Goal: Task Accomplishment & Management: Complete application form

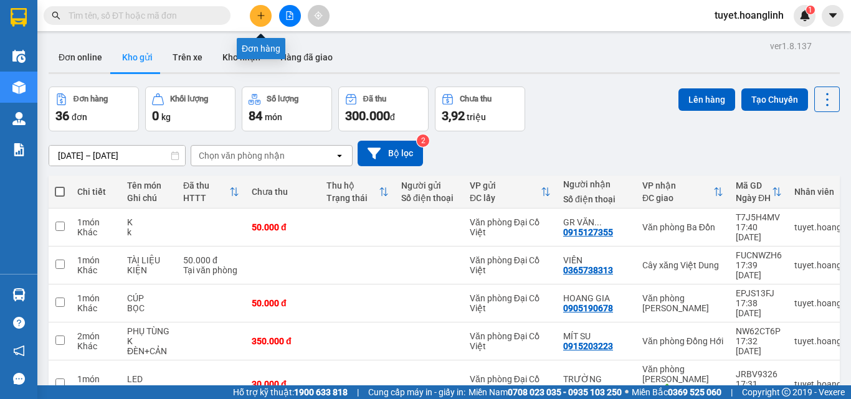
click at [257, 7] on button at bounding box center [261, 16] width 22 height 22
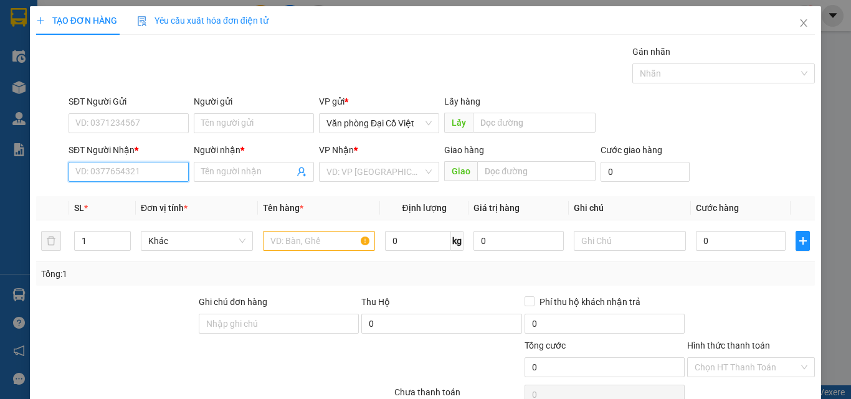
click at [107, 174] on input "SĐT Người Nhận *" at bounding box center [129, 172] width 120 height 20
type input "0975647482"
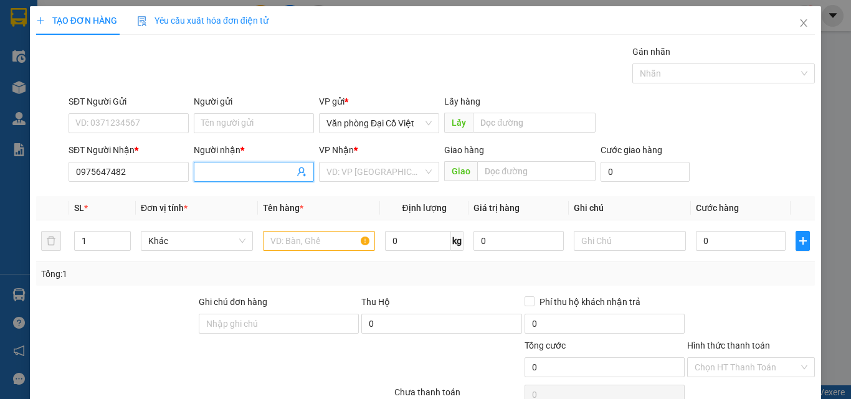
click at [225, 171] on input "Người nhận *" at bounding box center [247, 172] width 93 height 14
type input "PHƯƠNG TRƯỜNG"
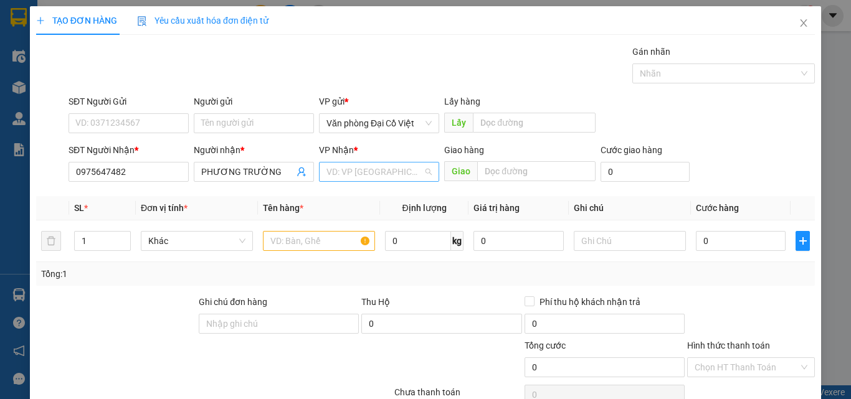
click at [358, 176] on input "search" at bounding box center [374, 172] width 97 height 19
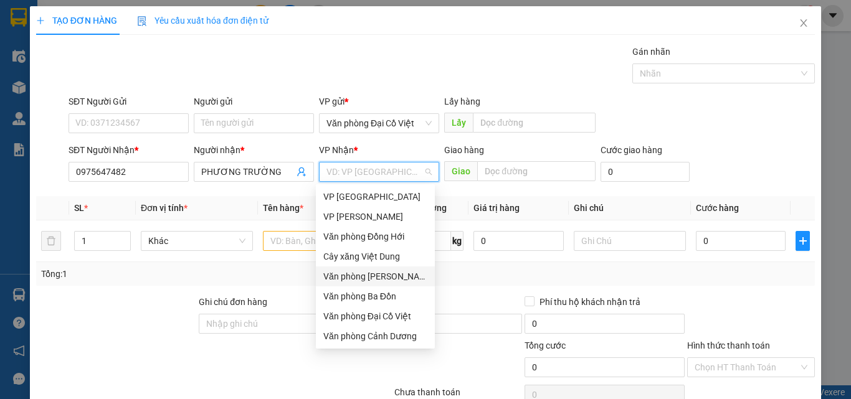
click at [371, 281] on div "Văn phòng [PERSON_NAME]" at bounding box center [375, 277] width 104 height 14
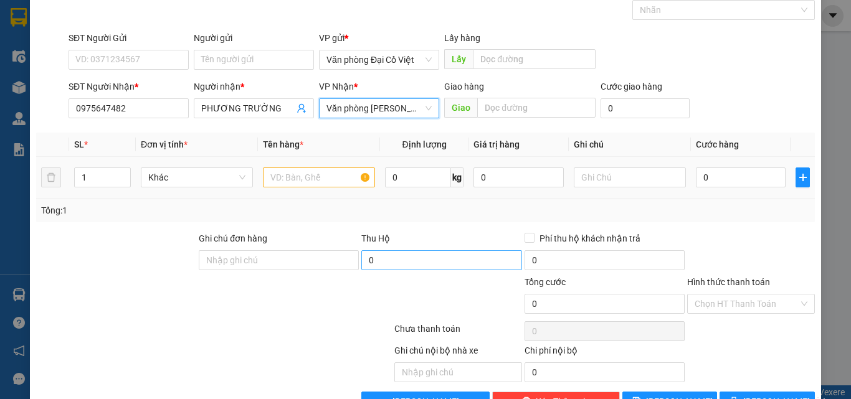
scroll to position [100, 0]
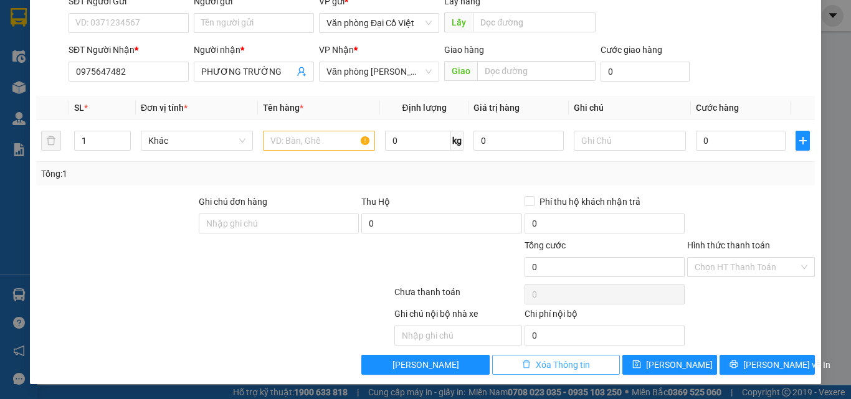
click at [537, 361] on span "Xóa Thông tin" at bounding box center [563, 365] width 54 height 14
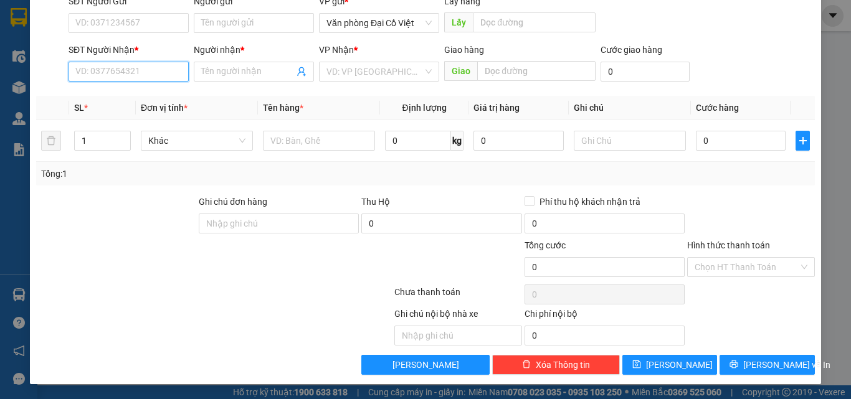
click at [134, 68] on input "SĐT Người Nhận *" at bounding box center [129, 72] width 120 height 20
click at [93, 98] on div "0912636626 - GỎI" at bounding box center [127, 97] width 104 height 14
type input "0912636626"
type input "GỎI"
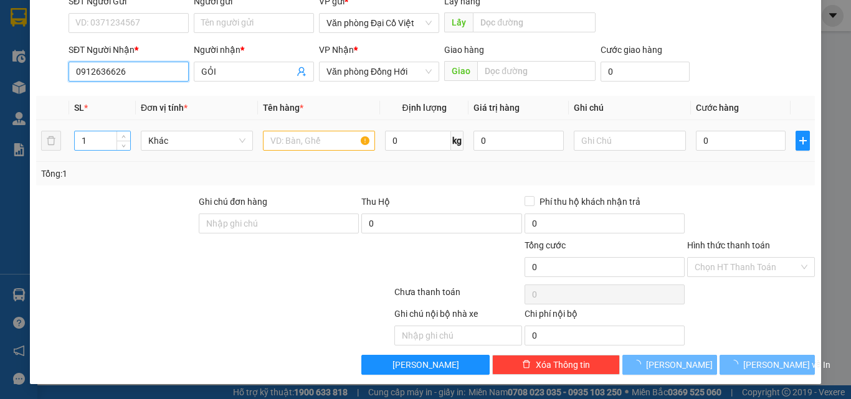
type input "50.000"
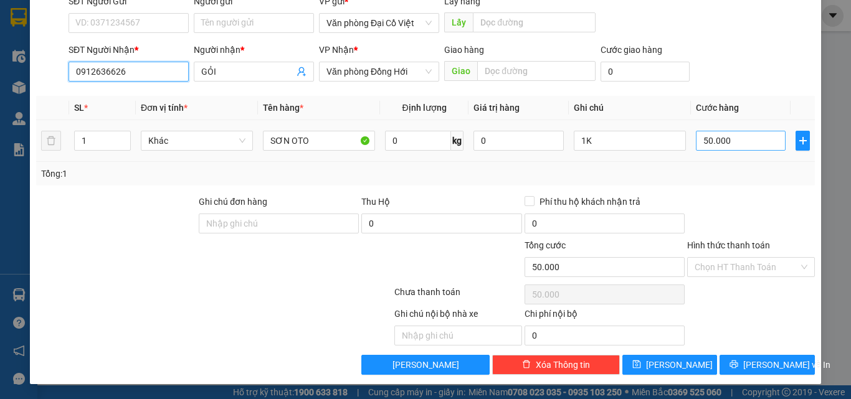
type input "0912636626"
click at [744, 141] on input "50.000" at bounding box center [741, 141] width 90 height 20
type input "6"
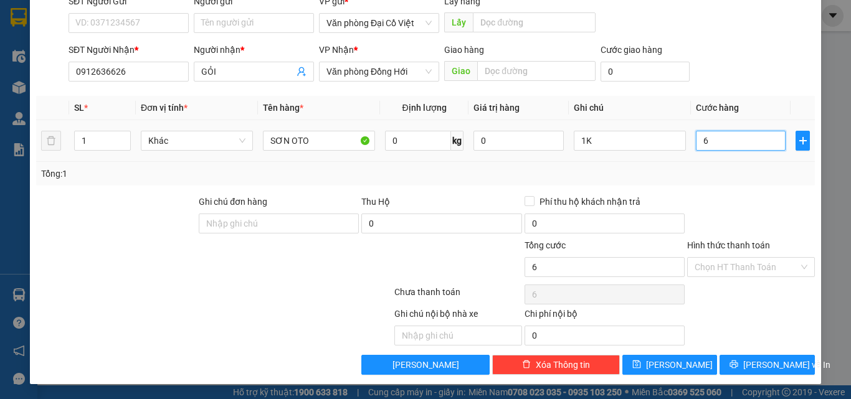
type input "60"
type input "6"
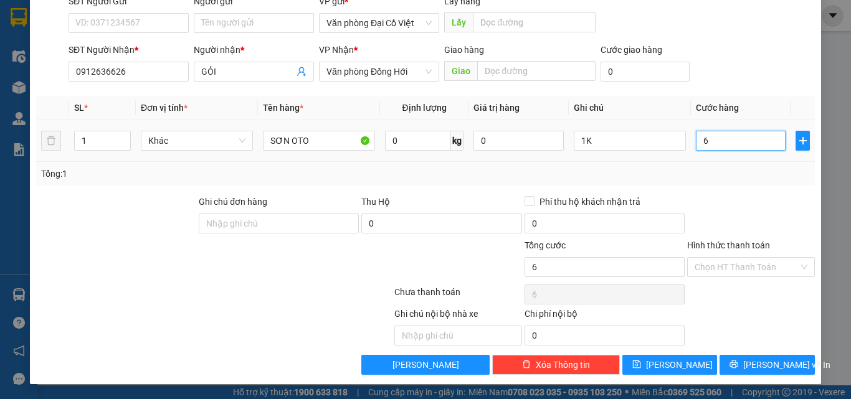
type input "0"
type input "7"
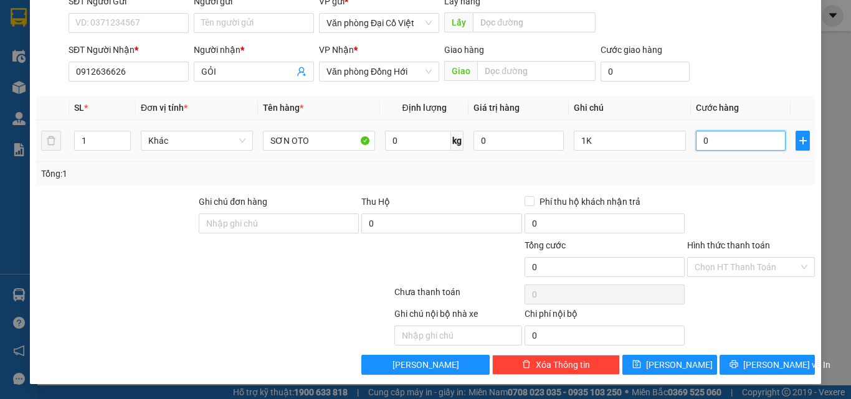
type input "7"
type input "07"
type input "70"
type input "070"
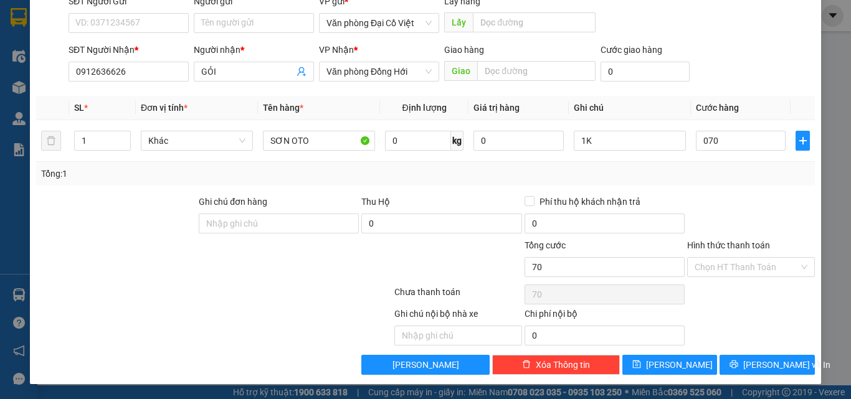
type input "70.000"
click at [719, 170] on div "Tổng: 1" at bounding box center [425, 174] width 769 height 14
click at [733, 364] on button "[PERSON_NAME] và In" at bounding box center [766, 365] width 95 height 20
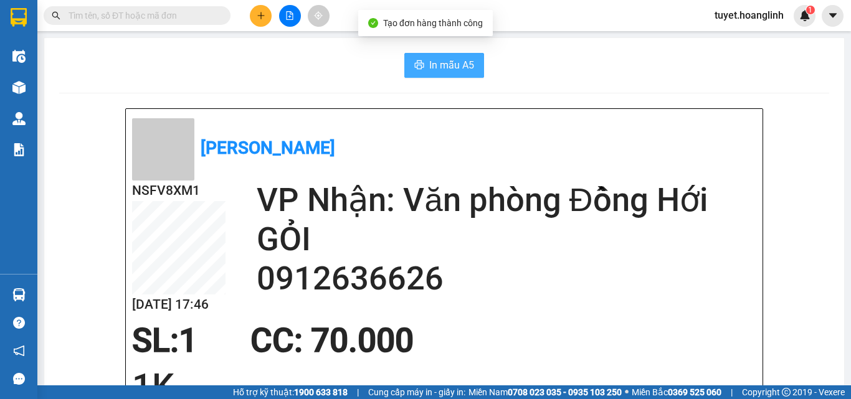
click at [419, 61] on icon "printer" at bounding box center [419, 65] width 10 height 10
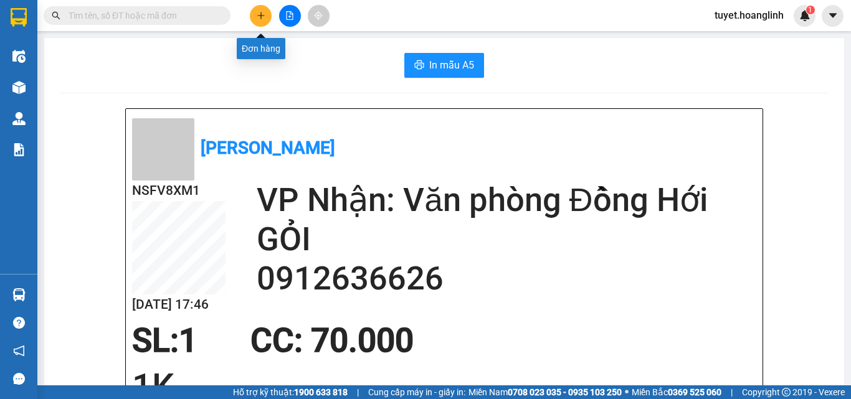
click at [259, 17] on icon "plus" at bounding box center [261, 15] width 9 height 9
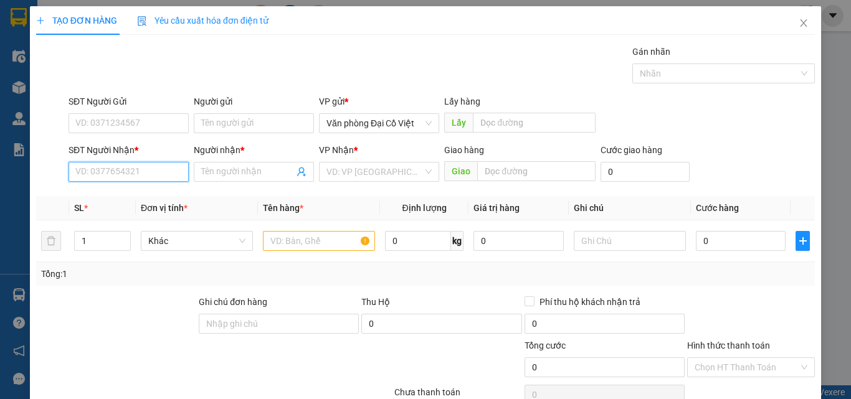
drag, startPoint x: 86, startPoint y: 176, endPoint x: 100, endPoint y: 160, distance: 20.7
click at [88, 173] on input "SĐT Người Nhận *" at bounding box center [129, 172] width 120 height 20
click at [105, 200] on div "0984509769 - BẰNG CAM" at bounding box center [127, 197] width 104 height 14
type input "0984509769"
type input "BẰNG CAM"
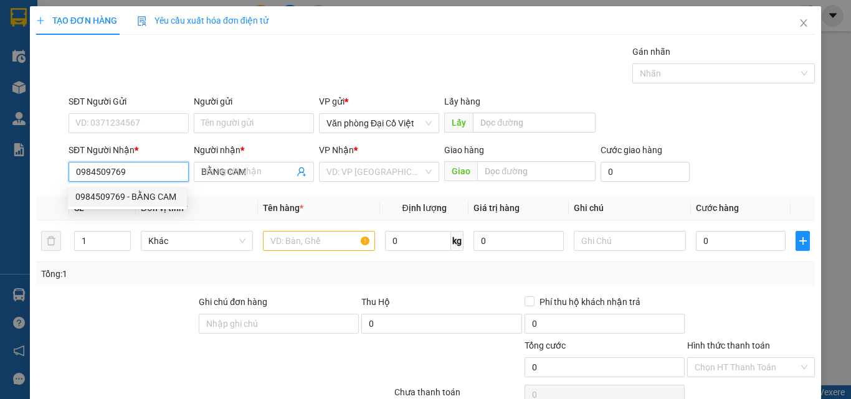
type input "200.000"
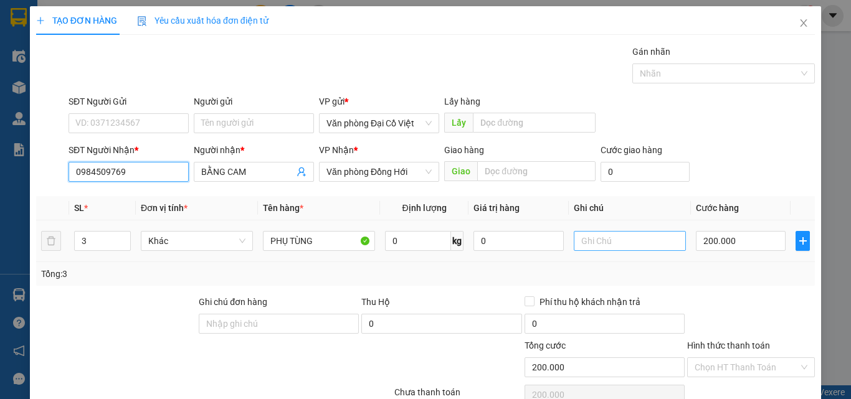
type input "0984509769"
click at [612, 247] on input "text" at bounding box center [630, 241] width 112 height 20
type input "K"
click at [58, 244] on tr "3 Khác PHỤ TÙNG 0 kg 0 K 200.000" at bounding box center [425, 242] width 779 height 42
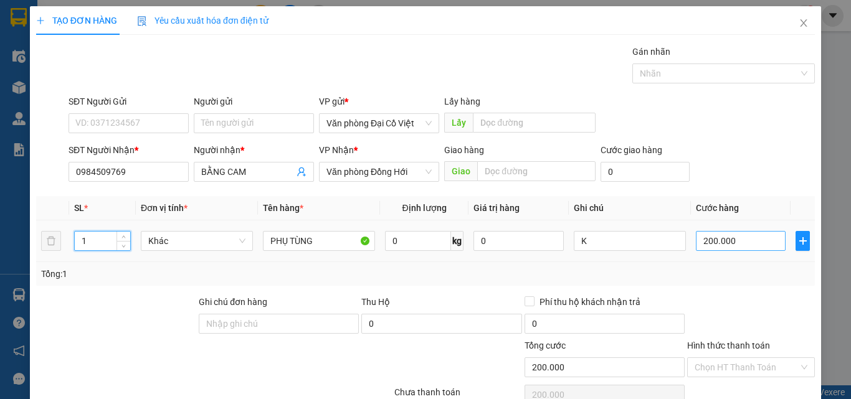
type input "1"
click at [743, 244] on input "200.000" at bounding box center [741, 241] width 90 height 20
type input "7"
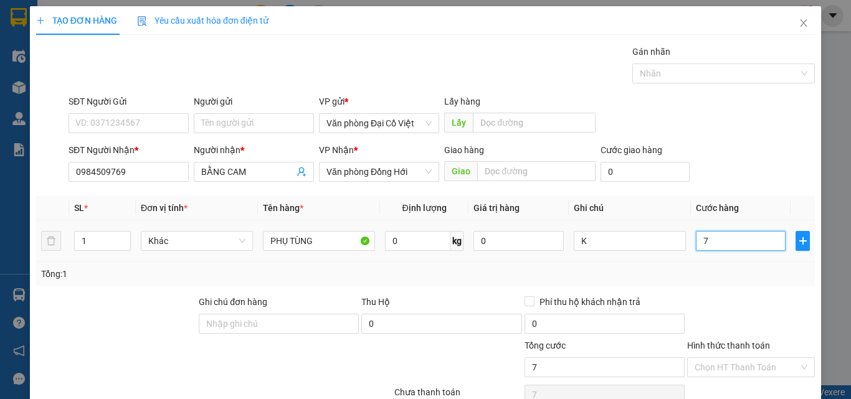
type input "70"
type input "70.000"
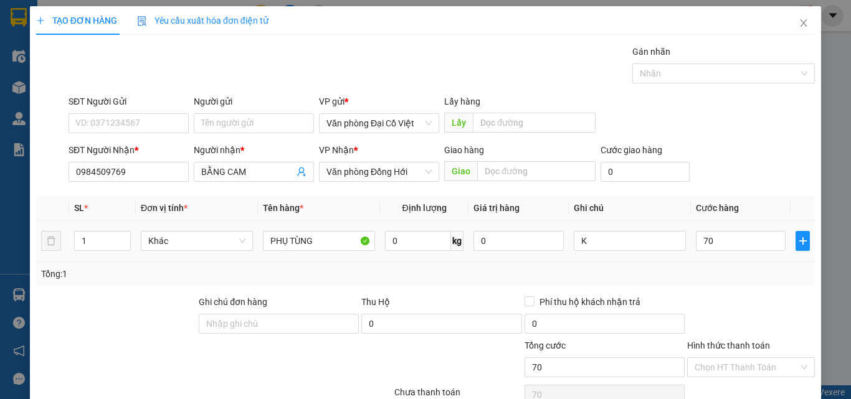
type input "70.000"
click at [724, 275] on div "Tổng: 1" at bounding box center [425, 274] width 769 height 14
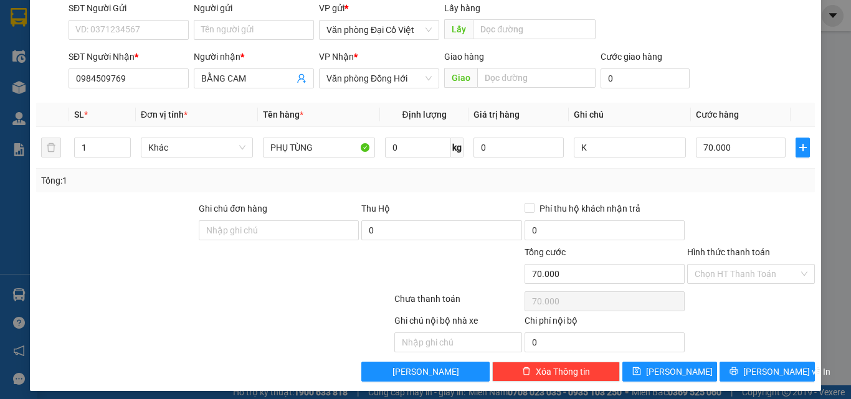
scroll to position [100, 0]
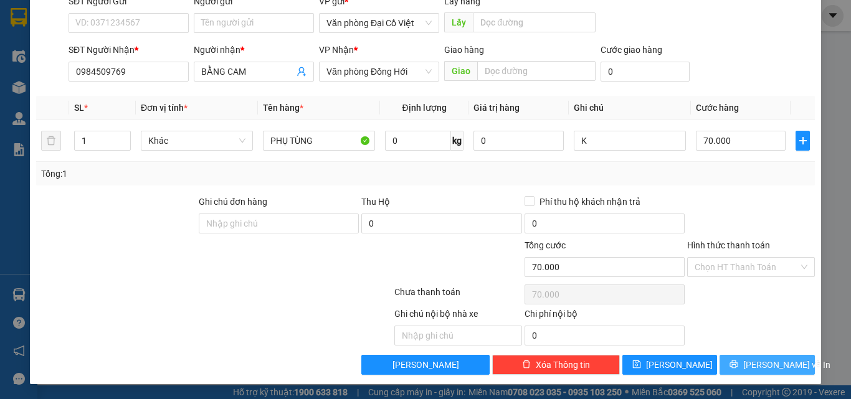
click at [749, 359] on span "[PERSON_NAME] và In" at bounding box center [786, 365] width 87 height 14
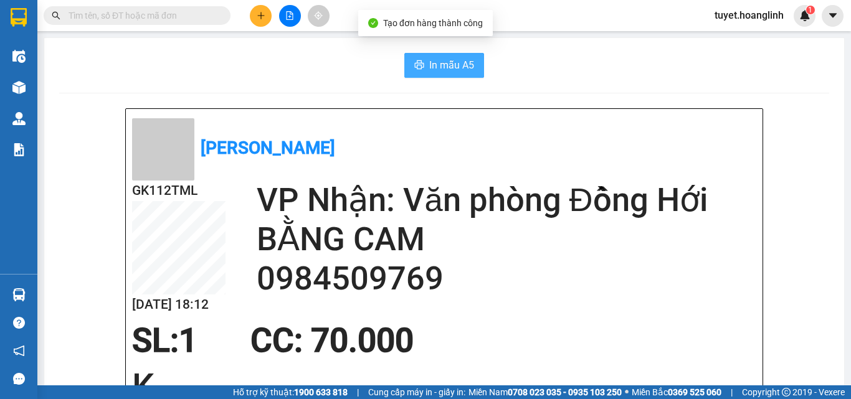
click at [430, 67] on span "In mẫu A5" at bounding box center [451, 65] width 45 height 16
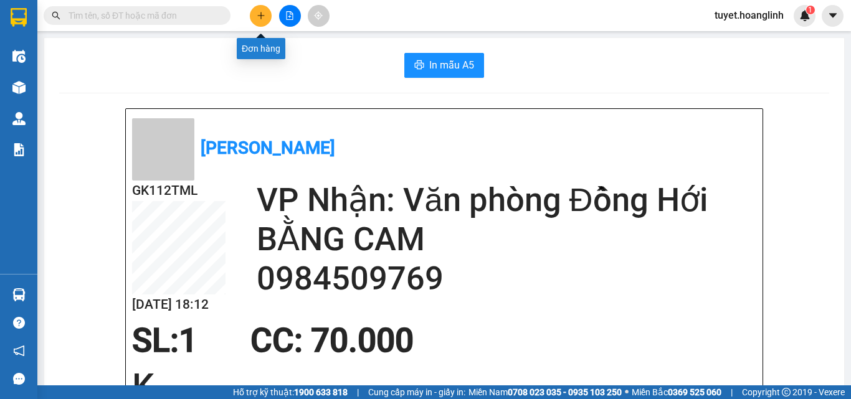
click at [261, 16] on icon "plus" at bounding box center [260, 15] width 1 height 7
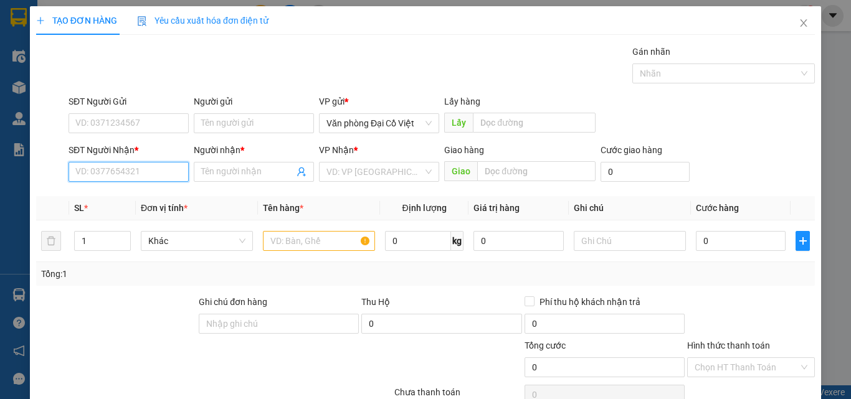
click at [94, 163] on input "SĐT Người Nhận *" at bounding box center [129, 172] width 120 height 20
click at [95, 196] on div "0915203223 - MÍT SU" at bounding box center [127, 197] width 104 height 14
type input "0915203223"
type input "MÍT SU"
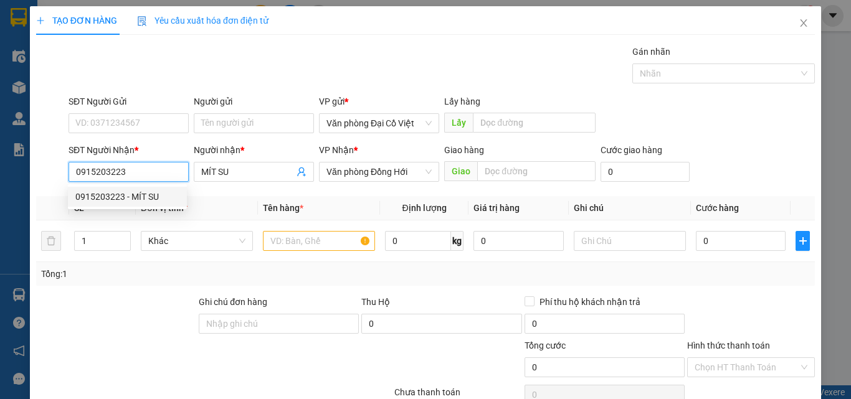
type input "350.000"
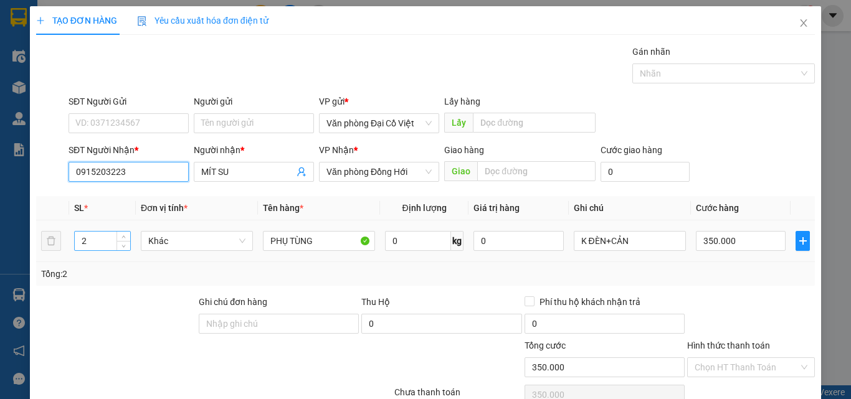
type input "0915203223"
drag, startPoint x: 100, startPoint y: 240, endPoint x: 78, endPoint y: 245, distance: 22.4
click at [78, 245] on input "2" at bounding box center [102, 241] width 55 height 19
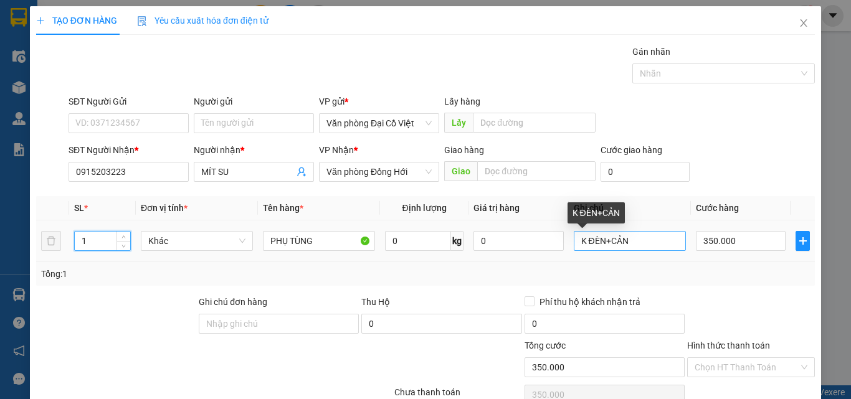
type input "1"
drag, startPoint x: 574, startPoint y: 240, endPoint x: 630, endPoint y: 242, distance: 56.1
click at [630, 242] on input "K ĐÈN+CẢN" at bounding box center [630, 241] width 112 height 20
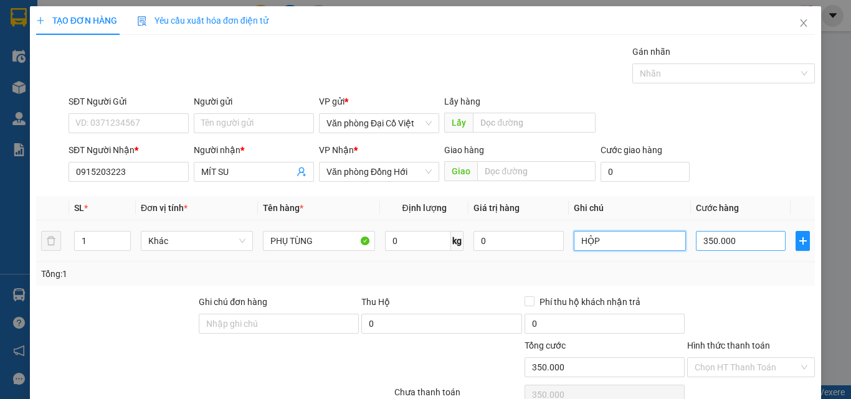
type input "HỘP"
click at [744, 246] on input "350.000" at bounding box center [741, 241] width 90 height 20
type input "3"
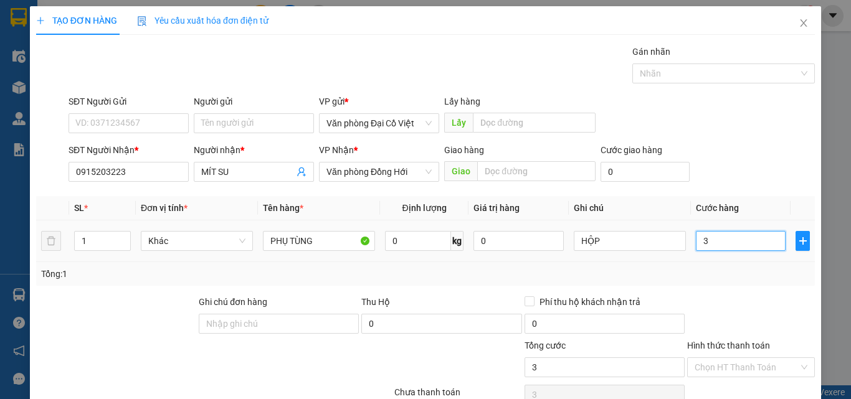
type input "30"
type input "30.000"
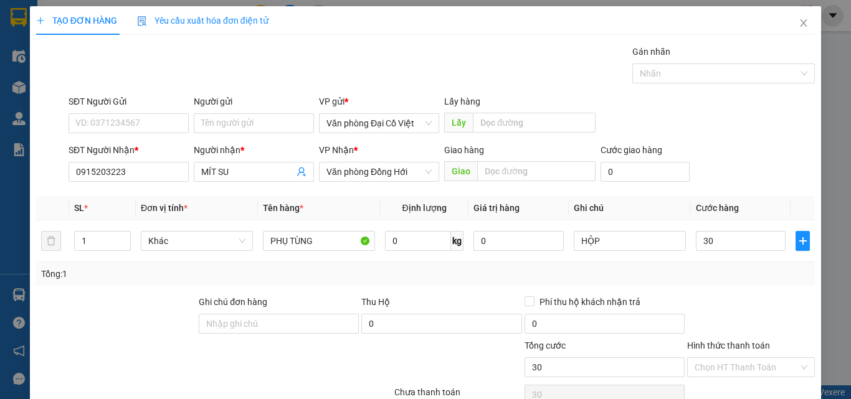
type input "30.000"
click at [743, 267] on div "Tổng: 1" at bounding box center [425, 274] width 769 height 14
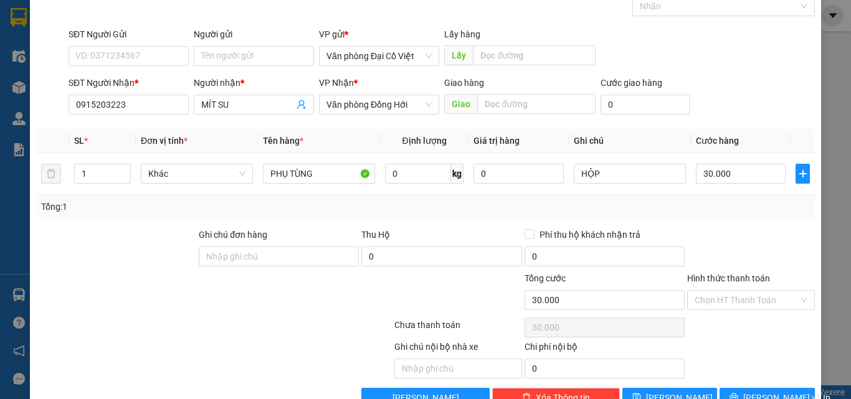
scroll to position [100, 0]
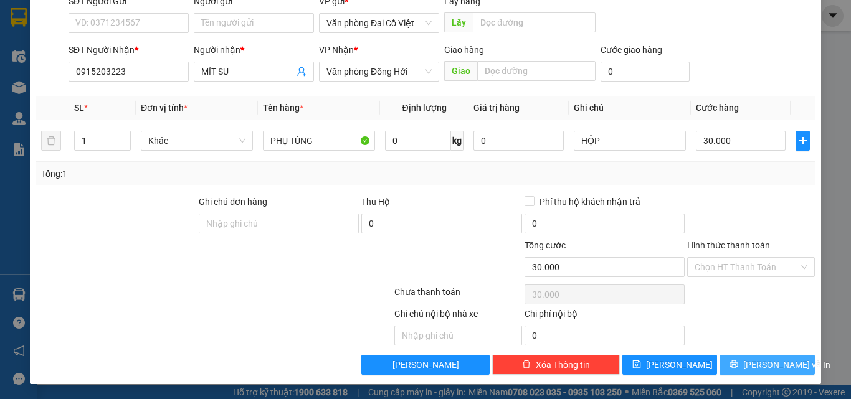
click at [738, 365] on icon "printer" at bounding box center [734, 365] width 8 height 8
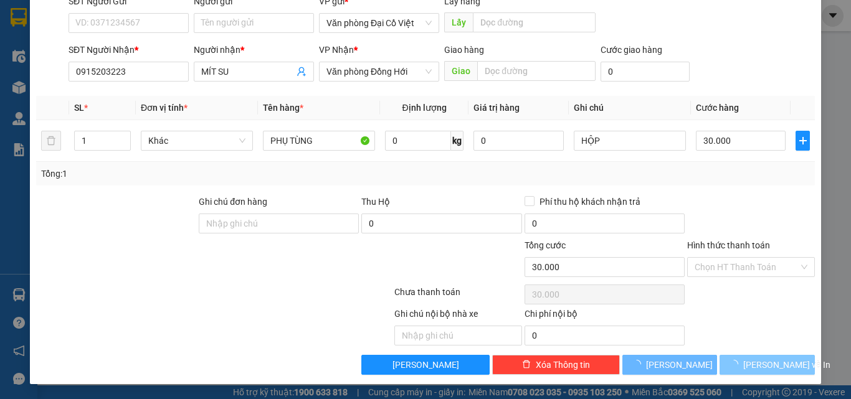
click at [739, 365] on icon "loading" at bounding box center [734, 364] width 12 height 12
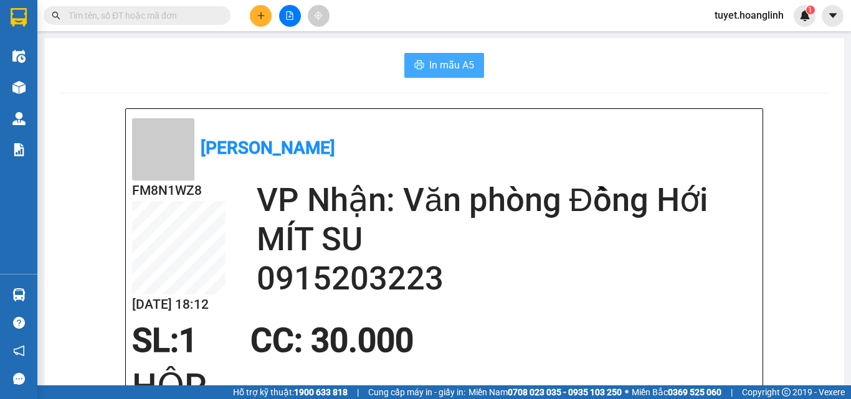
click at [422, 62] on button "In mẫu A5" at bounding box center [444, 65] width 80 height 25
